Goal: Information Seeking & Learning: Find specific page/section

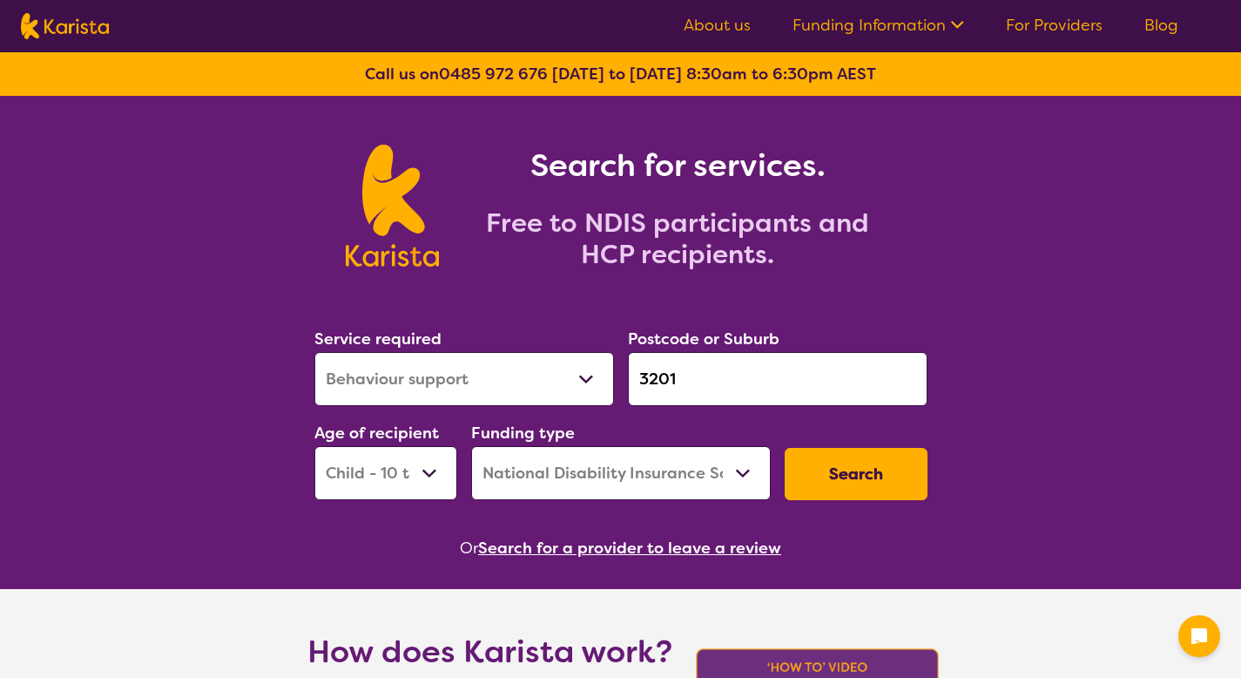
select select "Behaviour support"
select select "CH"
select select "NDIS"
click at [587, 369] on select "Allied Health Assistant Assessment ([MEDICAL_DATA] or [MEDICAL_DATA]) Behaviour…" at bounding box center [464, 379] width 300 height 54
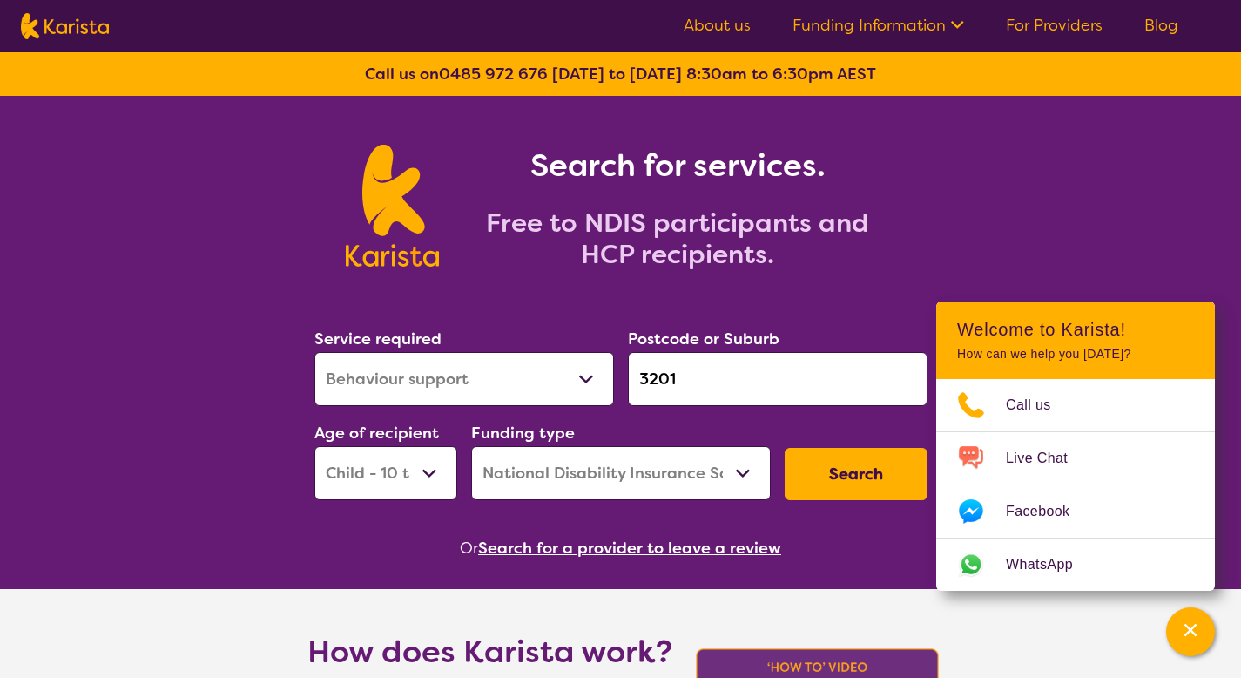
select select "Speech therapy"
click at [314, 352] on select "Allied Health Assistant Assessment ([MEDICAL_DATA] or [MEDICAL_DATA]) Behaviour…" at bounding box center [464, 379] width 300 height 54
click at [686, 375] on input "3201" at bounding box center [778, 379] width 300 height 54
paste input "2147"
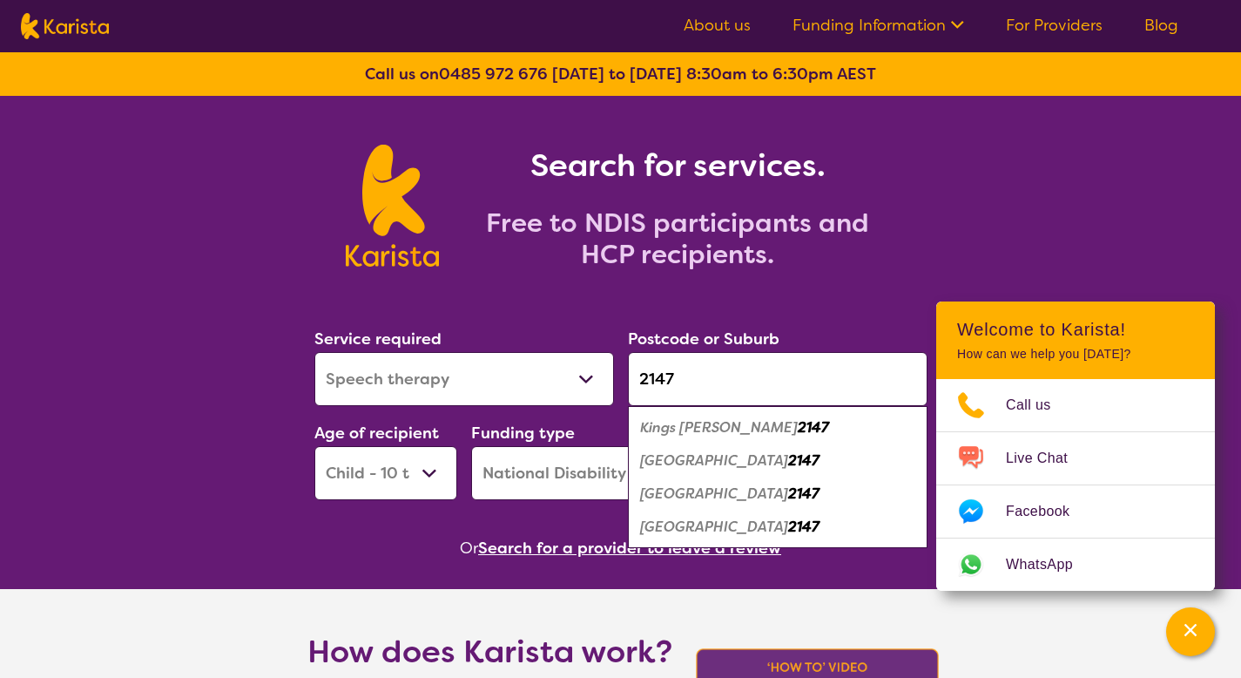
type input "2147"
click at [588, 439] on div "Funding type Home Care Package (HCP) National Disability Insurance Scheme (NDIS…" at bounding box center [621, 460] width 300 height 80
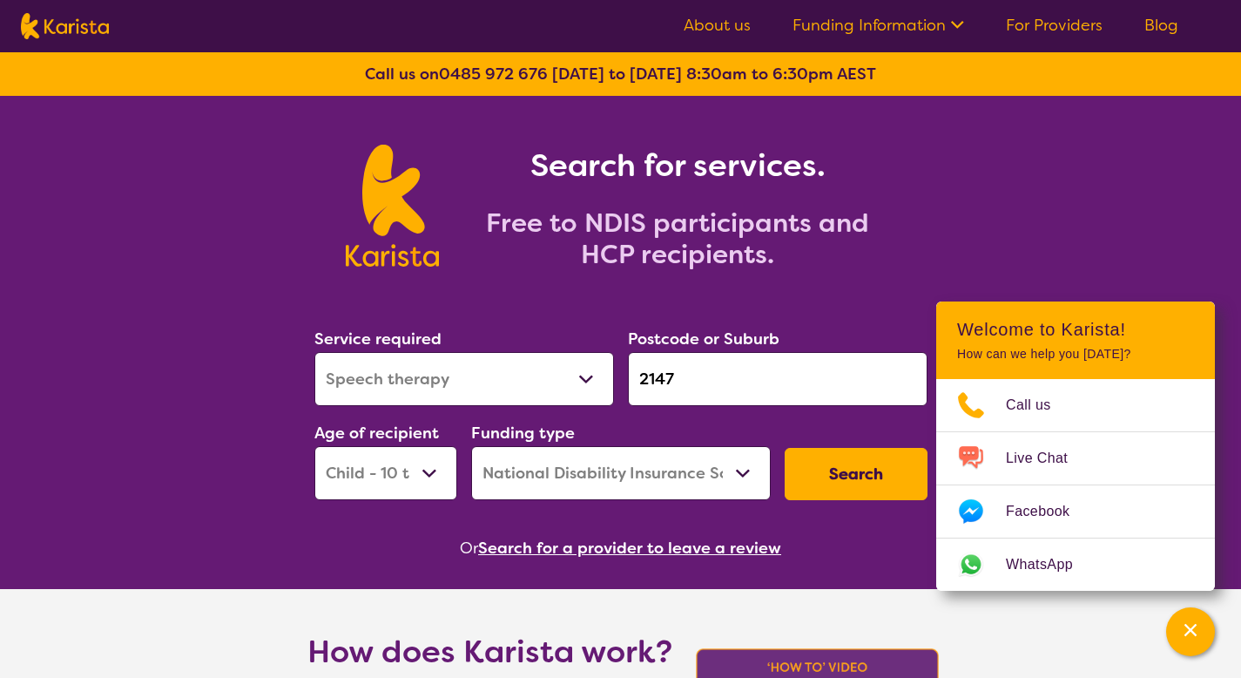
click at [787, 464] on button "Search" at bounding box center [856, 474] width 143 height 52
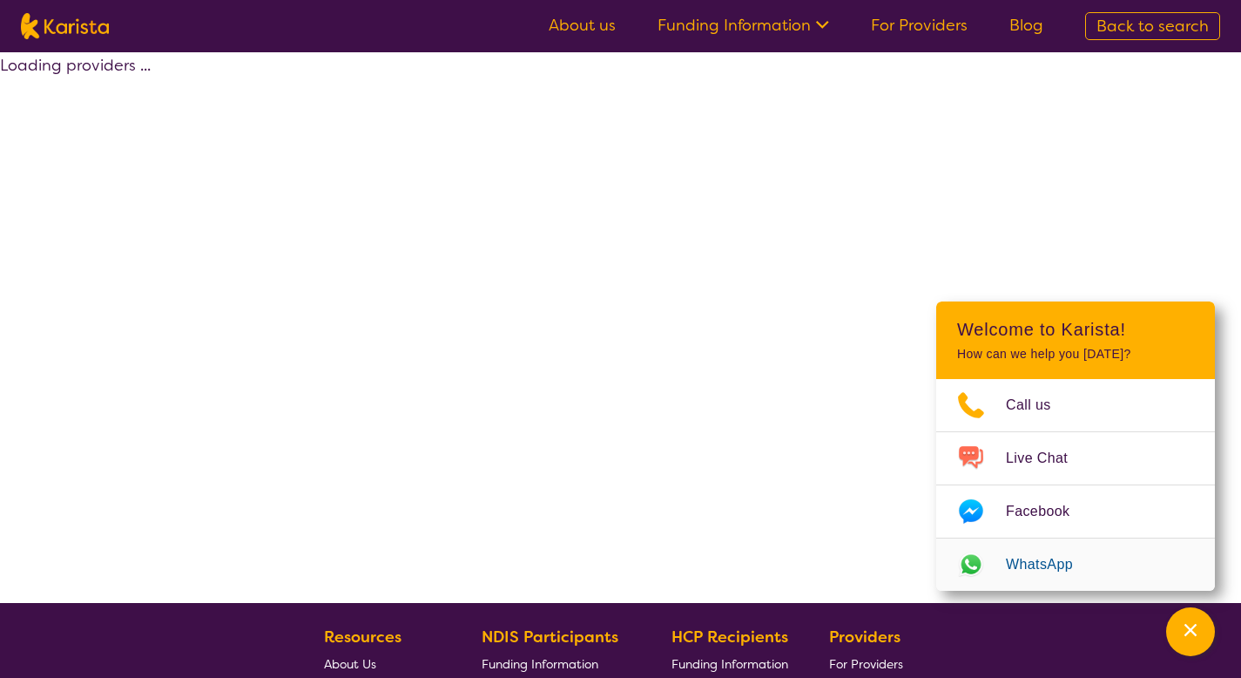
select select "by_score"
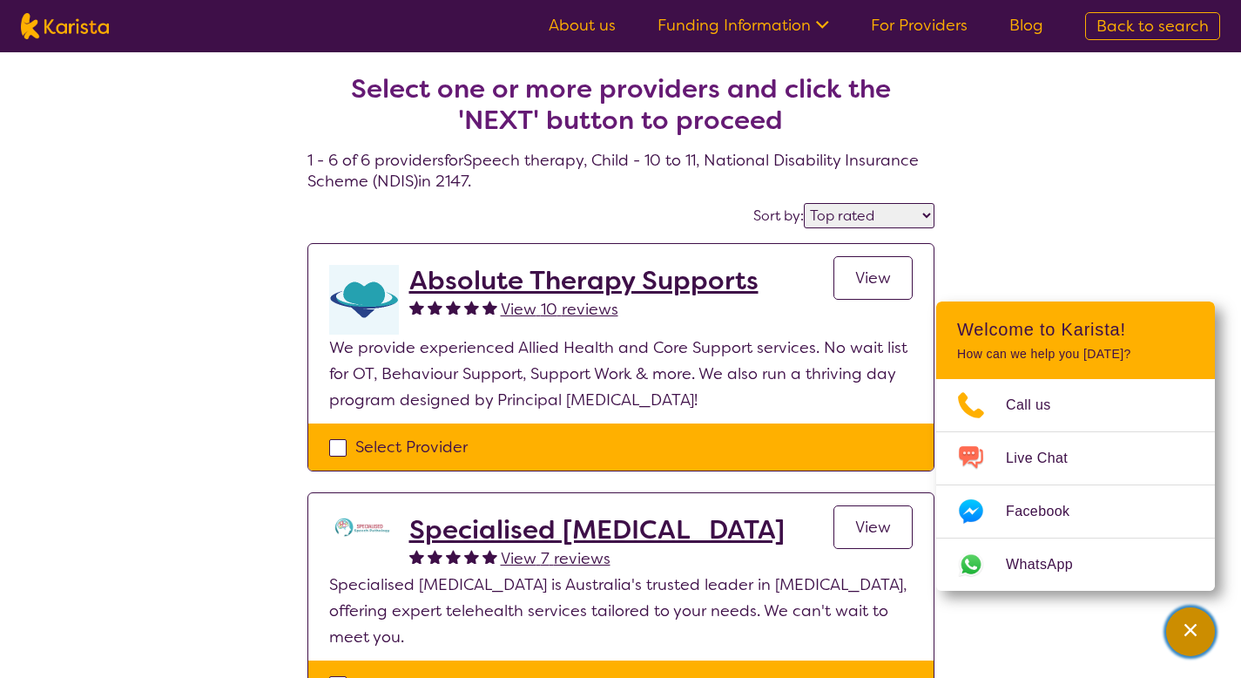
drag, startPoint x: 1194, startPoint y: 617, endPoint x: 1179, endPoint y: 608, distance: 17.2
click at [1194, 616] on div "Channel Menu" at bounding box center [1190, 631] width 35 height 38
